Goal: Task Accomplishment & Management: Complete application form

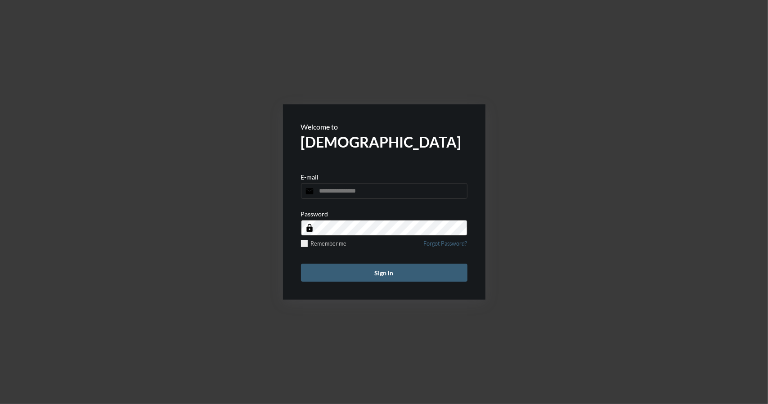
click at [364, 194] on input "email" at bounding box center [384, 191] width 166 height 16
type input "**********"
click at [382, 276] on button "Sign in" at bounding box center [384, 273] width 166 height 18
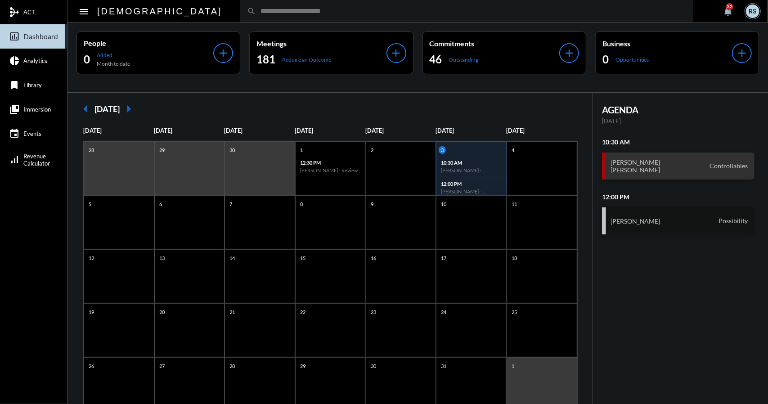
click at [671, 218] on div "[PERSON_NAME] Possibility" at bounding box center [678, 220] width 153 height 27
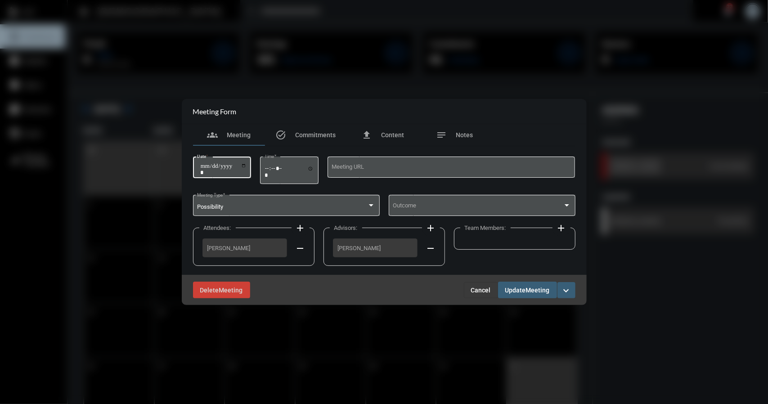
click at [247, 166] on input "**********" at bounding box center [223, 169] width 47 height 13
type input "**********"
click at [533, 291] on span "Meeting" at bounding box center [538, 290] width 24 height 7
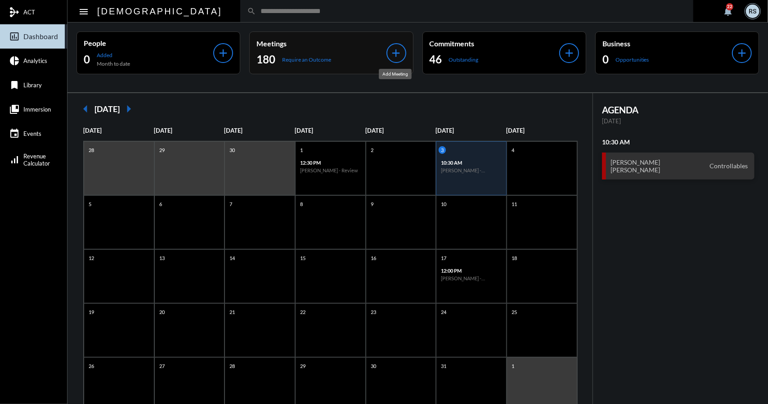
click at [395, 53] on mat-icon "add" at bounding box center [396, 53] width 13 height 13
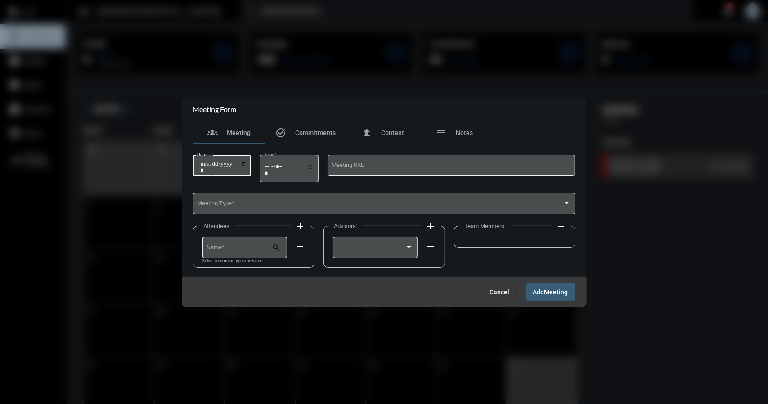
click at [246, 164] on input "Date *" at bounding box center [223, 167] width 47 height 13
type input "**********"
click at [314, 163] on input "Time *" at bounding box center [289, 169] width 49 height 13
type input "*****"
click at [235, 201] on div "Meeting Type *" at bounding box center [384, 203] width 374 height 23
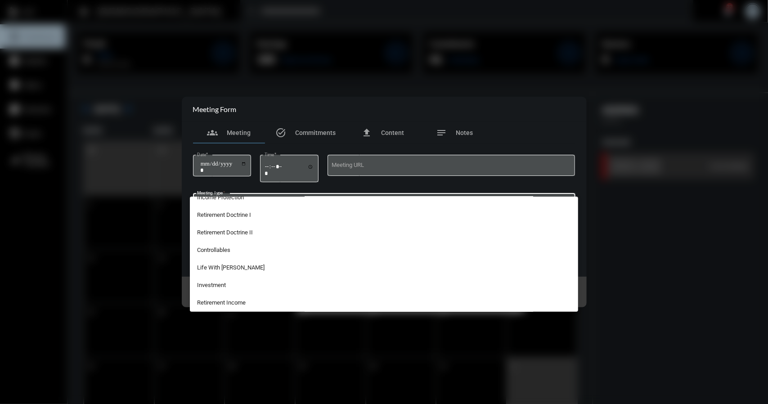
scroll to position [114, 0]
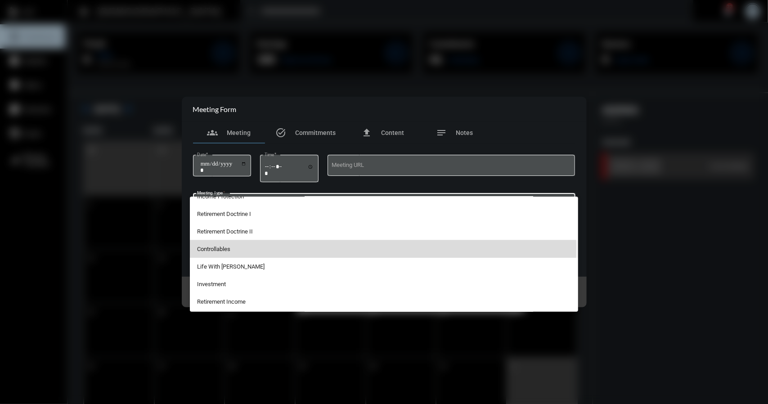
click at [224, 248] on span "Controllables" at bounding box center [384, 249] width 374 height 18
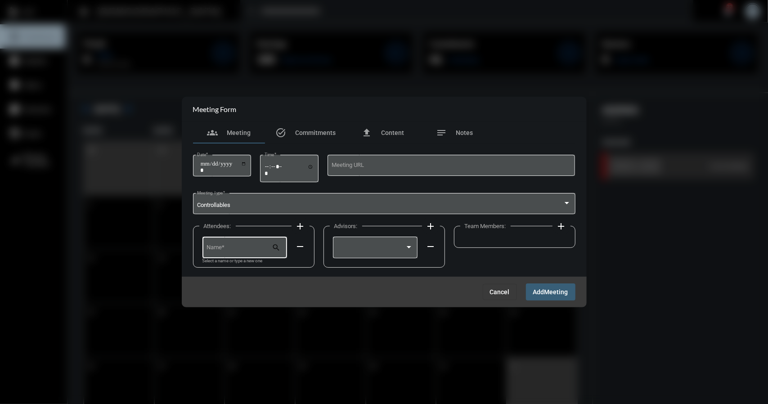
click at [242, 245] on div "Name *" at bounding box center [238, 246] width 65 height 23
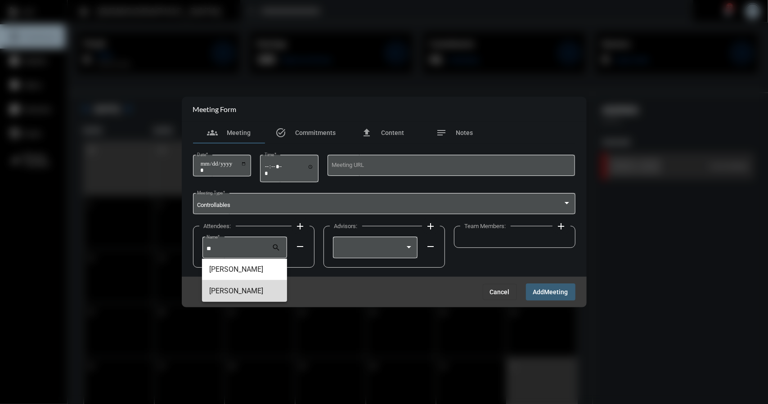
click at [235, 292] on span "[PERSON_NAME]" at bounding box center [244, 291] width 71 height 22
type input "**********"
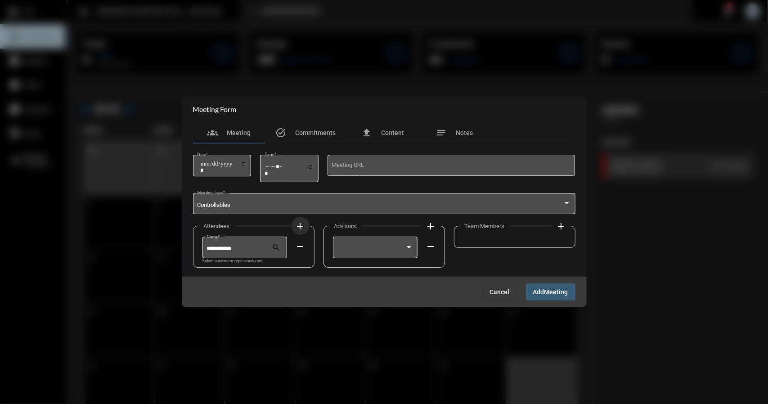
click at [301, 226] on mat-icon "add" at bounding box center [300, 226] width 11 height 11
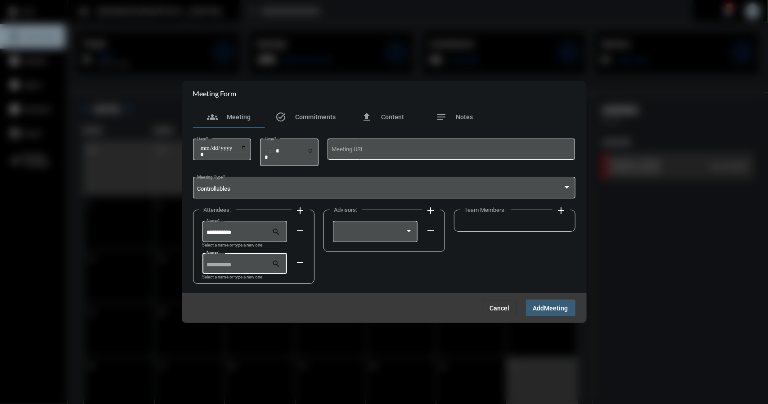
click at [237, 266] on input "Name *" at bounding box center [238, 265] width 65 height 7
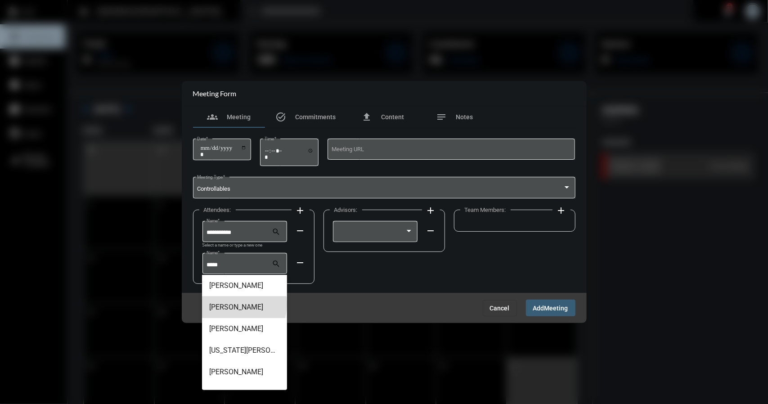
click at [238, 304] on span "[PERSON_NAME]" at bounding box center [244, 307] width 71 height 22
type input "**********"
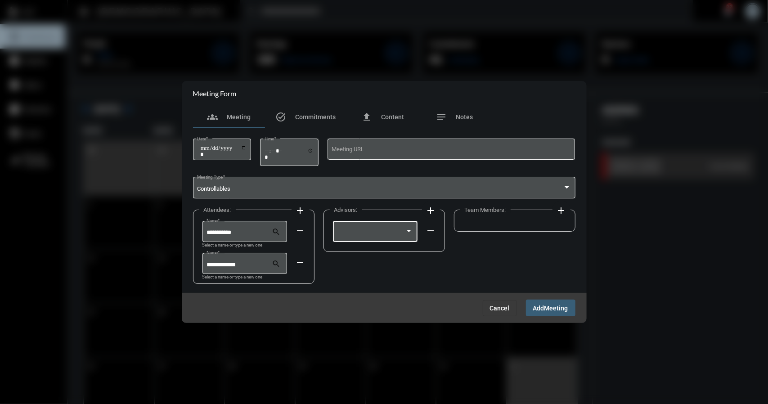
click at [373, 229] on div at bounding box center [375, 230] width 76 height 23
click at [355, 233] on span "[PERSON_NAME]" at bounding box center [375, 233] width 76 height 18
click at [554, 308] on span "Meeting" at bounding box center [556, 308] width 24 height 7
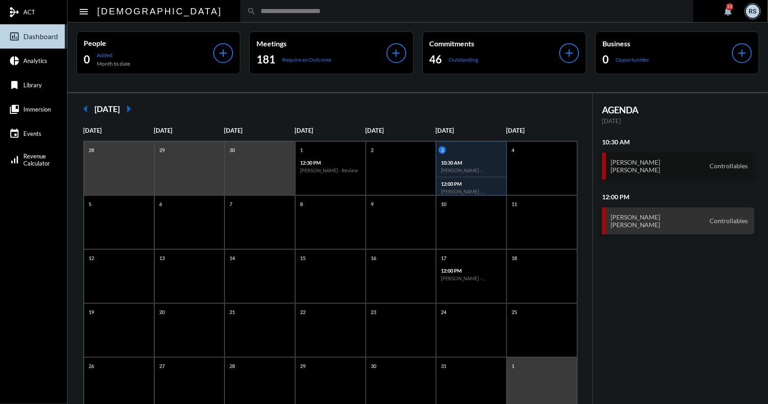
click at [656, 162] on div "[PERSON_NAME] [PERSON_NAME] Controllables" at bounding box center [678, 166] width 153 height 27
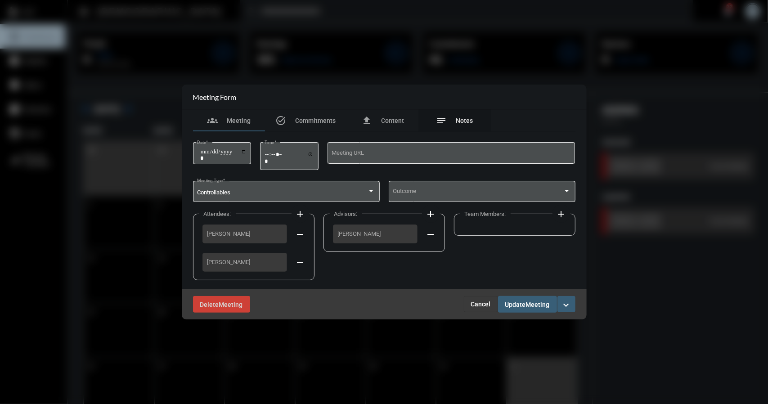
click at [464, 120] on span "Notes" at bounding box center [464, 120] width 17 height 7
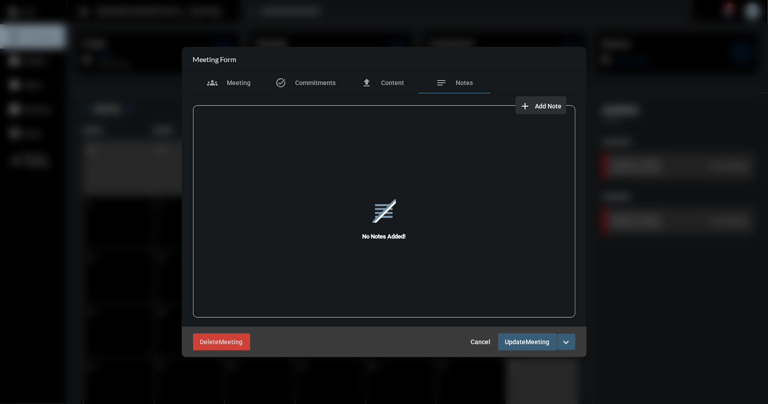
click at [542, 105] on span "Add Note" at bounding box center [548, 106] width 27 height 7
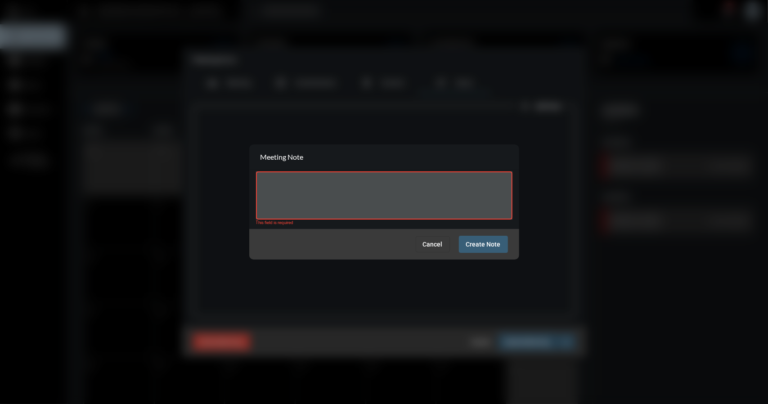
click at [361, 178] on div at bounding box center [384, 195] width 248 height 50
paste textarea "**********"
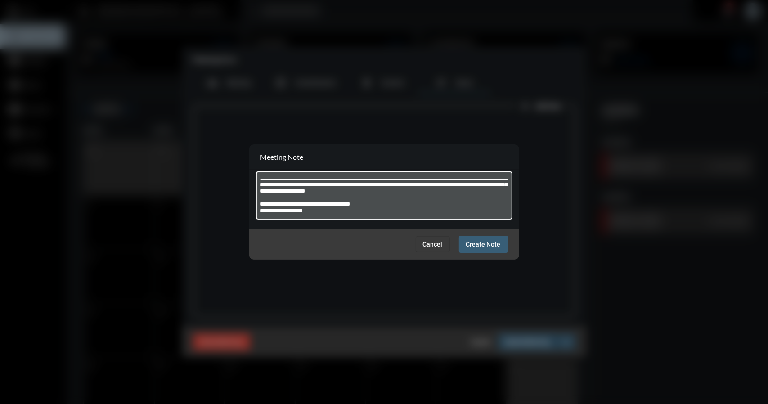
scroll to position [701, 0]
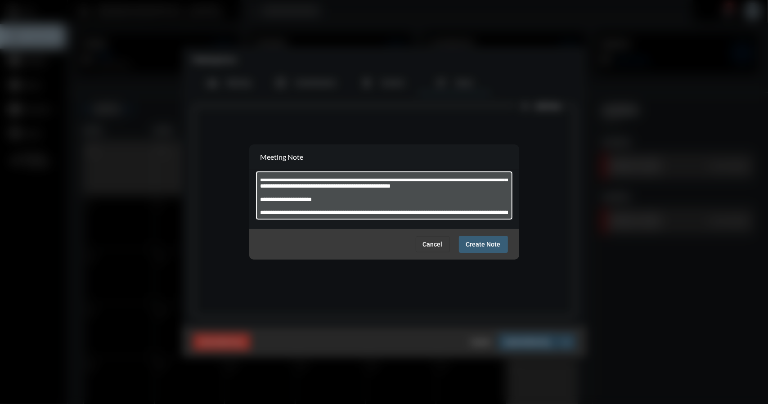
type textarea "**********"
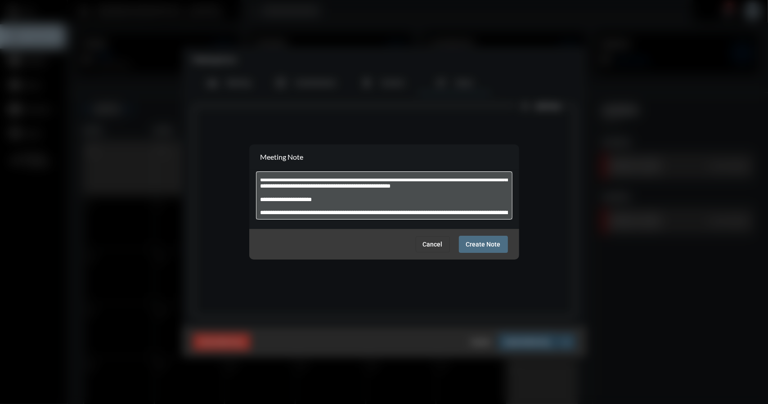
click at [487, 242] on span "Create Note" at bounding box center [483, 244] width 35 height 7
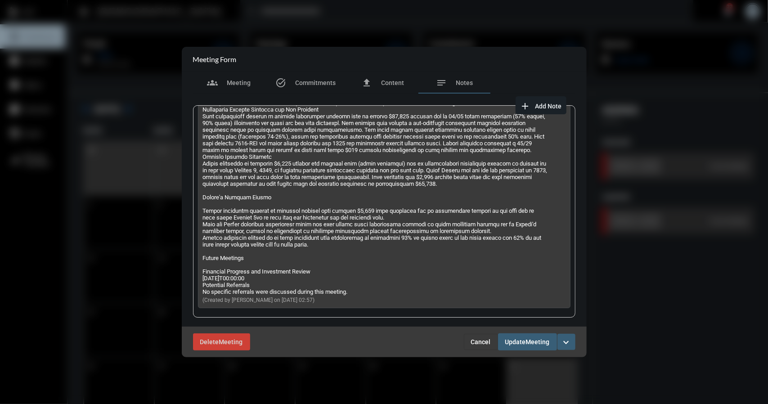
scroll to position [681, 0]
click at [234, 85] on span "Meeting" at bounding box center [239, 82] width 24 height 7
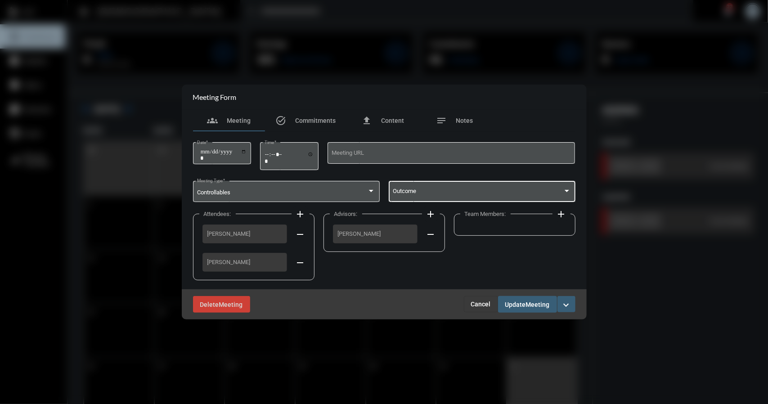
click at [569, 190] on div at bounding box center [567, 191] width 4 height 2
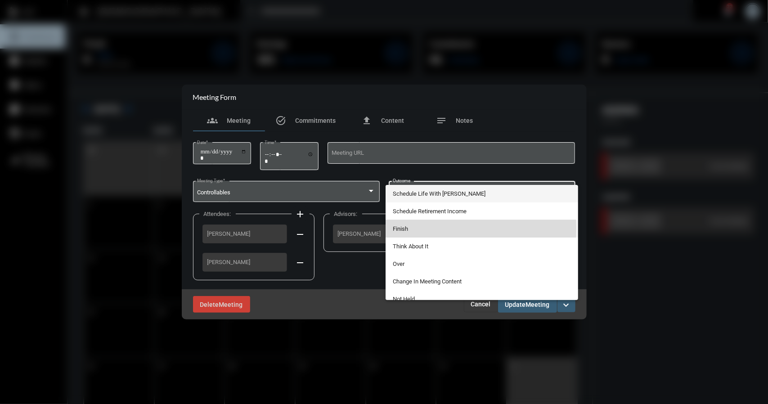
click at [397, 228] on span "Finish" at bounding box center [482, 229] width 178 height 18
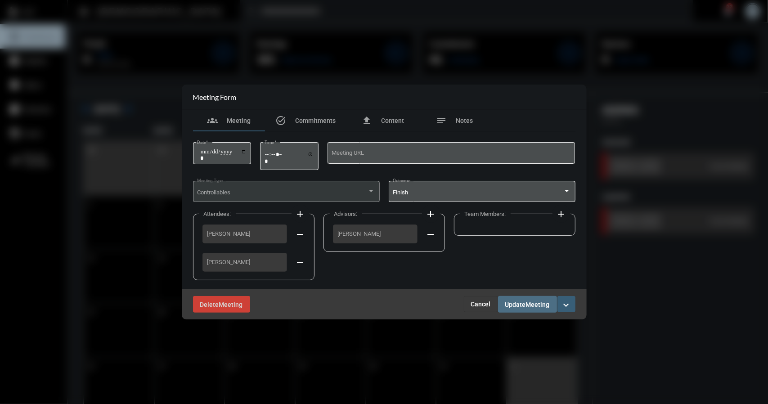
click at [532, 304] on span "Meeting" at bounding box center [538, 304] width 24 height 7
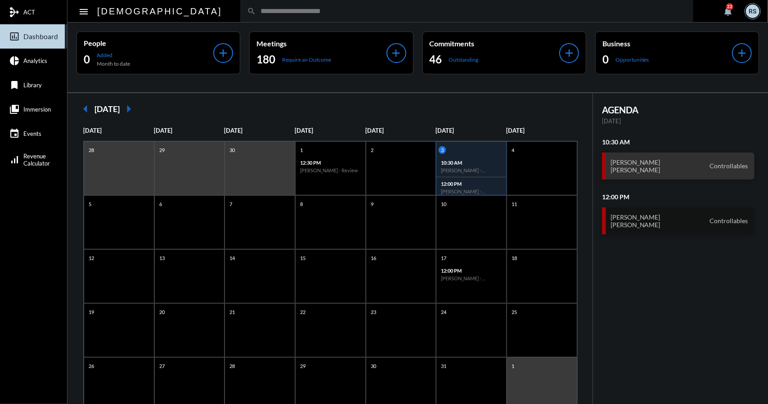
click at [678, 222] on div "[PERSON_NAME] [PERSON_NAME] Controllables" at bounding box center [678, 220] width 153 height 27
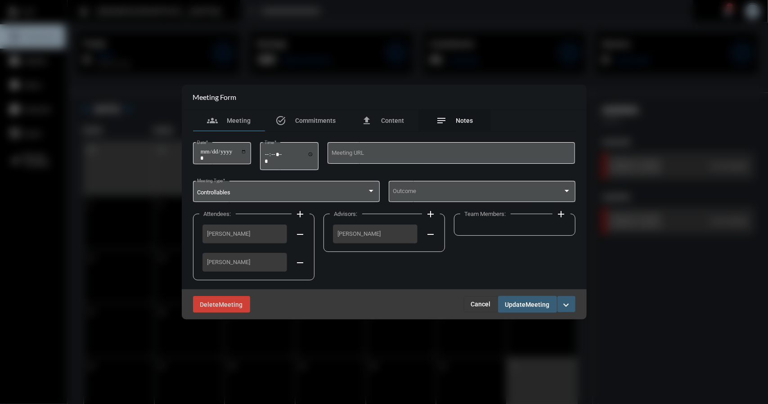
click at [467, 119] on span "Notes" at bounding box center [464, 120] width 17 height 7
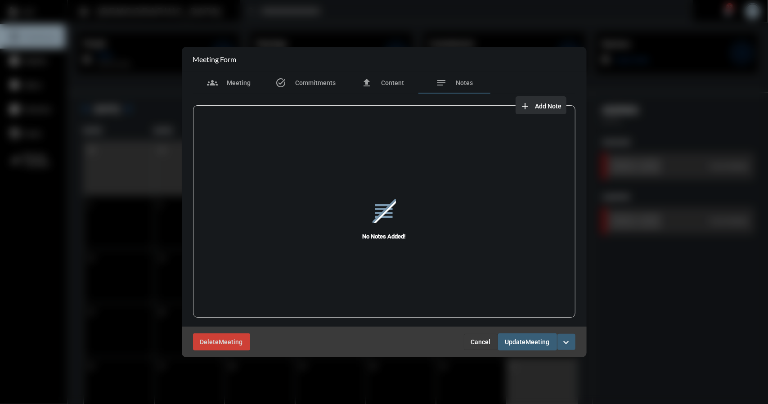
click at [548, 105] on span "Add Note" at bounding box center [548, 106] width 27 height 7
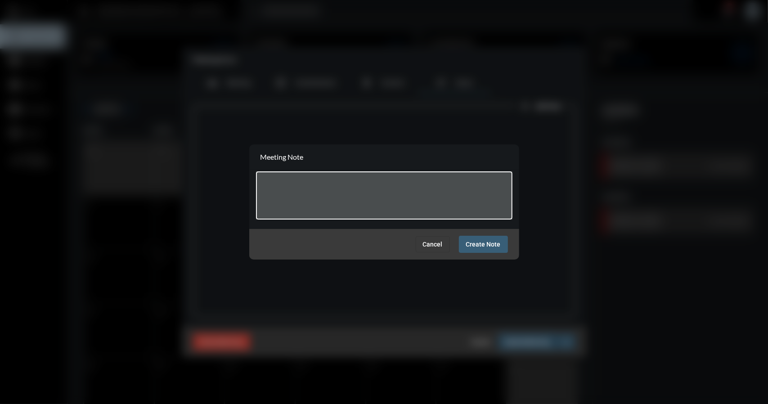
click at [272, 181] on textarea at bounding box center [384, 197] width 248 height 36
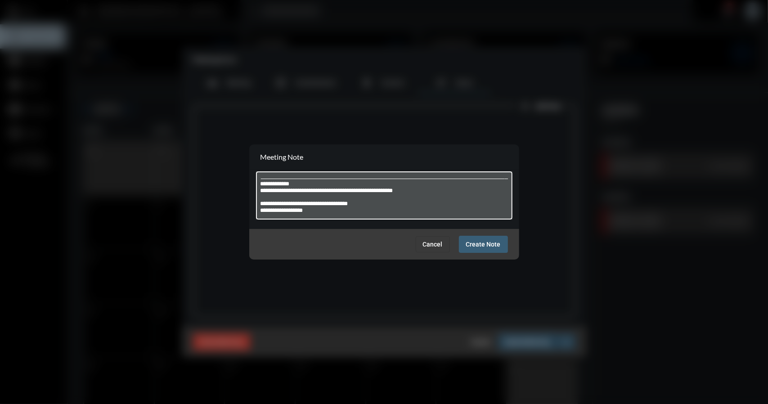
type textarea "**********"
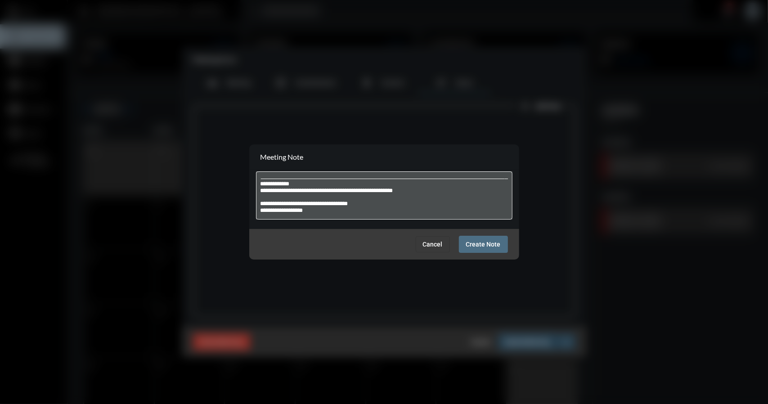
click at [488, 245] on span "Create Note" at bounding box center [483, 244] width 35 height 7
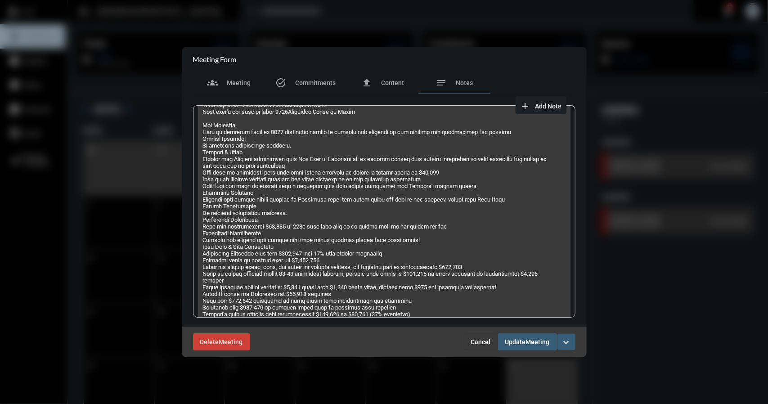
scroll to position [228, 0]
click at [327, 127] on p "Future Meetings Insurance Policy and Savings Discussion [DATE]T00:00:00" at bounding box center [375, 324] width 345 height 864
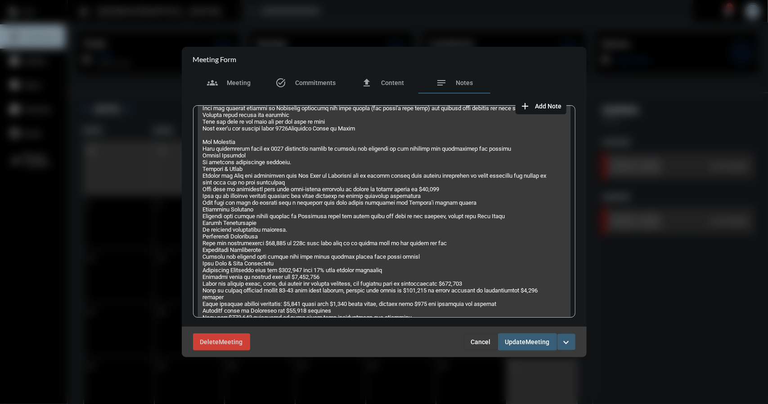
scroll to position [211, 0]
click at [203, 142] on p "Future Meetings Insurance Policy and Savings Discussion [DATE]T00:00:00" at bounding box center [375, 341] width 345 height 864
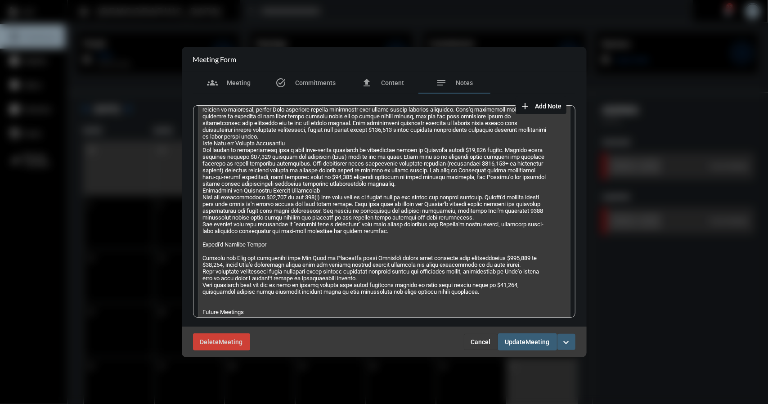
scroll to position [623, 0]
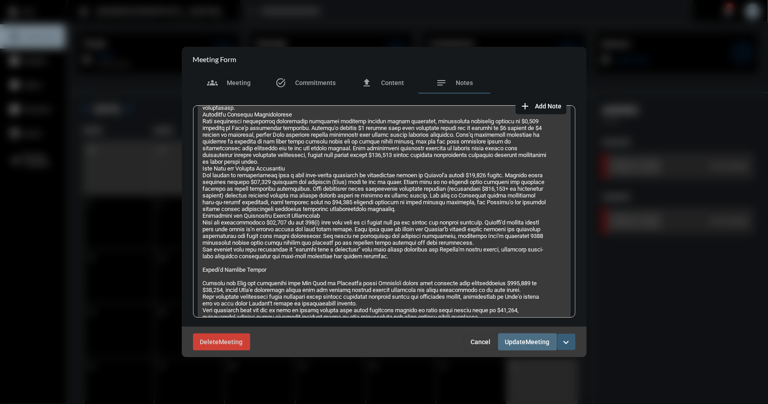
click at [533, 344] on span "Meeting" at bounding box center [538, 342] width 24 height 7
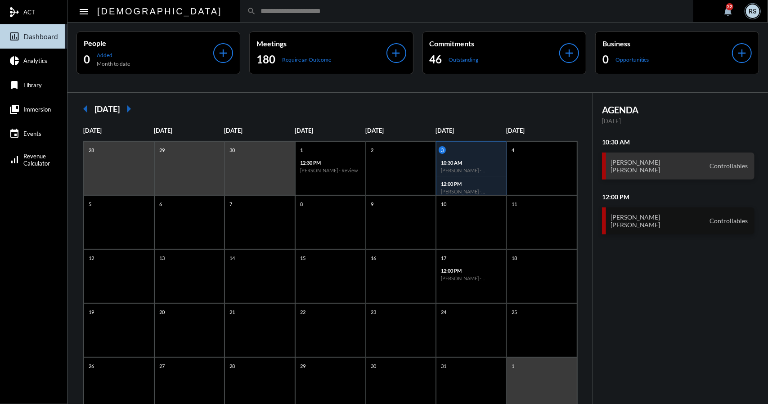
click at [650, 217] on h3 "[PERSON_NAME] [PERSON_NAME]" at bounding box center [635, 220] width 50 height 15
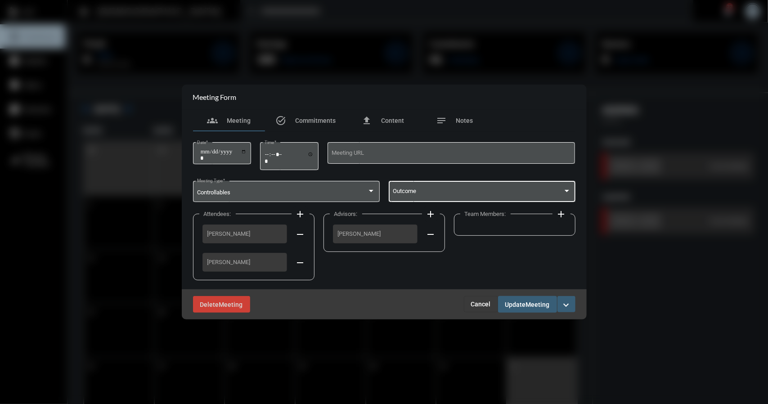
click at [568, 190] on div at bounding box center [567, 191] width 4 height 2
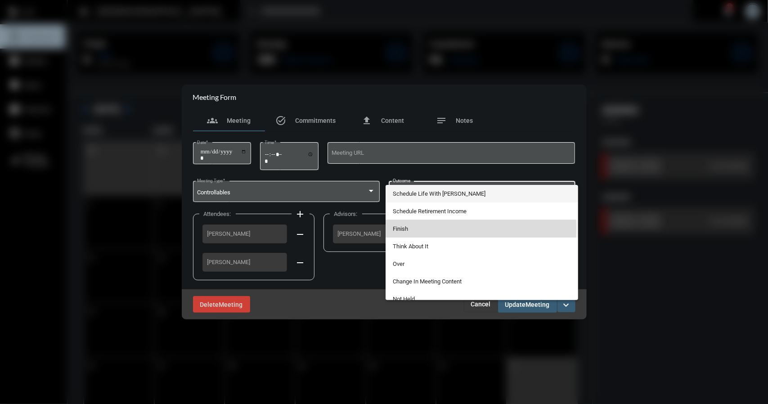
click at [398, 228] on span "Finish" at bounding box center [482, 229] width 178 height 18
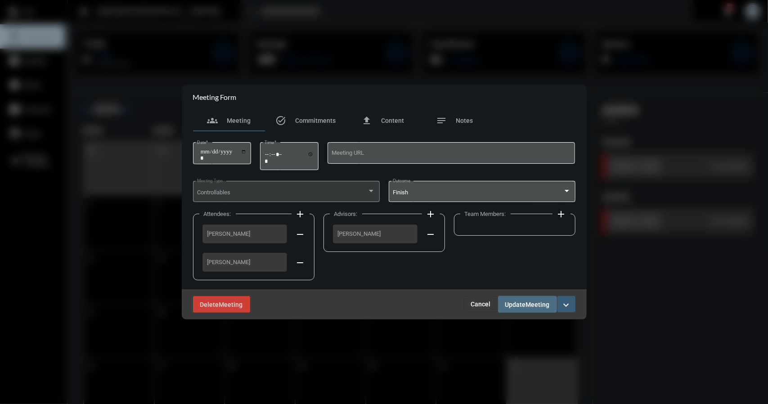
click at [525, 301] on span "Update" at bounding box center [515, 304] width 21 height 7
